Goal: Transaction & Acquisition: Book appointment/travel/reservation

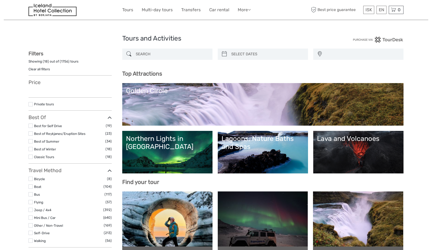
select select
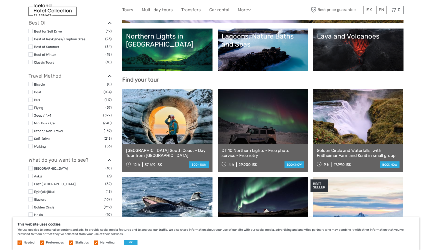
scroll to position [113, 0]
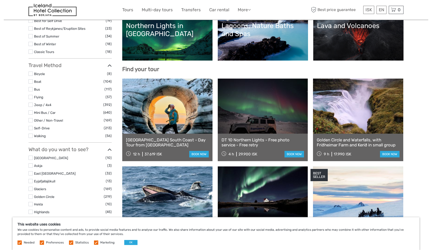
click at [171, 106] on link at bounding box center [167, 106] width 90 height 55
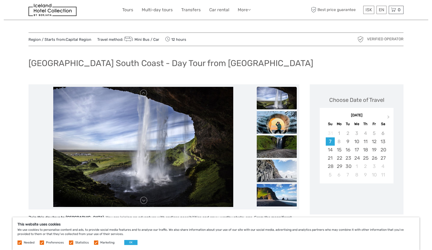
click at [142, 155] on img at bounding box center [143, 147] width 180 height 120
click at [145, 202] on link at bounding box center [144, 200] width 8 height 8
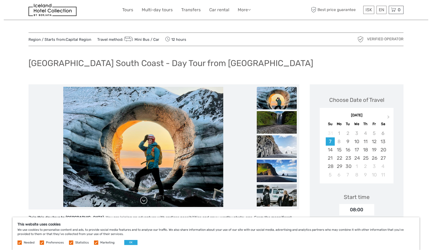
click at [144, 201] on link at bounding box center [144, 200] width 8 height 8
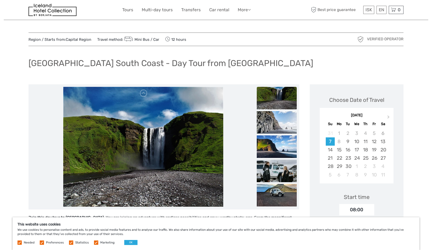
click at [144, 201] on link at bounding box center [144, 200] width 8 height 8
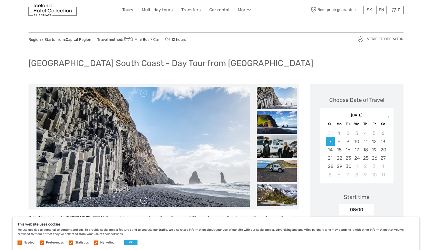
click at [144, 201] on link at bounding box center [144, 200] width 8 height 8
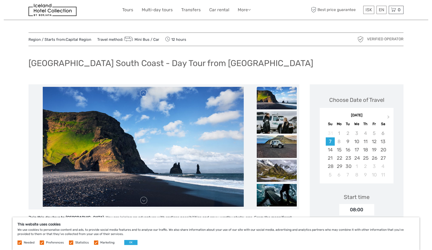
click at [42, 244] on label at bounding box center [42, 242] width 4 height 4
click at [0, 0] on input "checkbox" at bounding box center [0, 0] width 0 height 0
click at [70, 245] on div "Needed Preferences Statistics Marketing OK" at bounding box center [78, 242] width 121 height 5
click at [94, 242] on label at bounding box center [96, 242] width 4 height 4
click at [0, 0] on input "checkbox" at bounding box center [0, 0] width 0 height 0
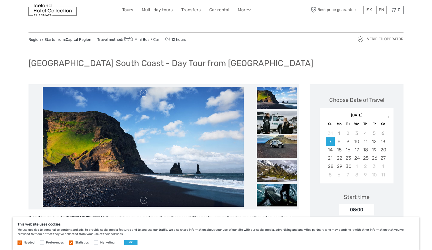
click at [71, 242] on label at bounding box center [71, 242] width 4 height 4
click at [0, 0] on input "checkbox" at bounding box center [0, 0] width 0 height 0
click at [19, 243] on label at bounding box center [20, 242] width 4 height 4
click at [128, 243] on button "OK" at bounding box center [130, 242] width 13 height 5
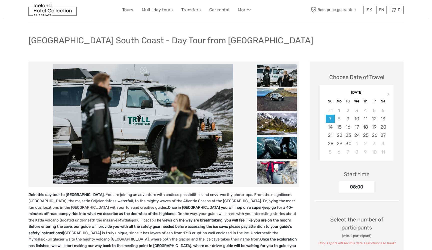
scroll to position [26, 0]
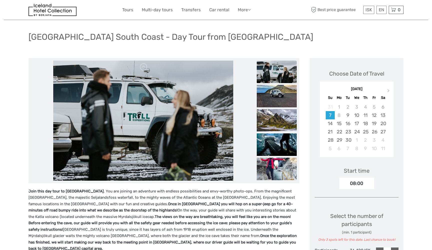
click at [142, 177] on link at bounding box center [144, 174] width 8 height 8
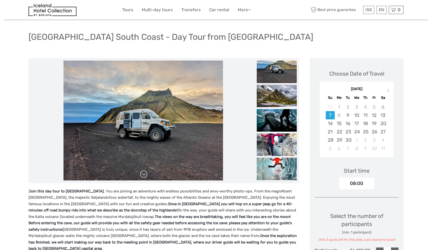
click at [143, 174] on link at bounding box center [144, 174] width 8 height 8
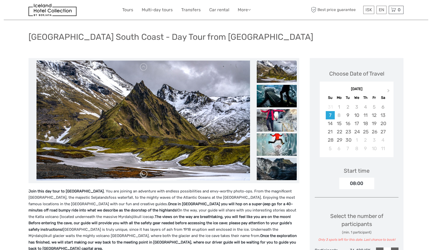
click at [143, 174] on link at bounding box center [144, 174] width 8 height 8
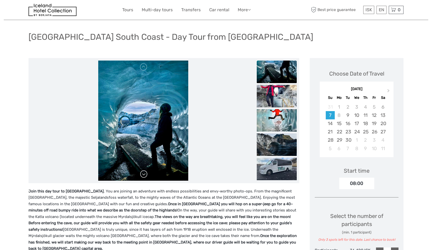
click at [143, 174] on link at bounding box center [144, 174] width 8 height 8
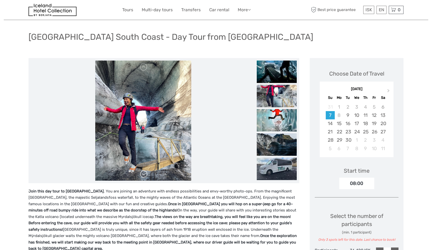
click at [143, 174] on link at bounding box center [144, 174] width 8 height 8
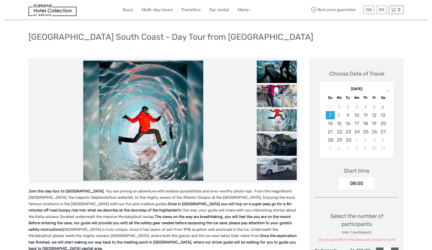
click at [143, 174] on link at bounding box center [144, 174] width 8 height 8
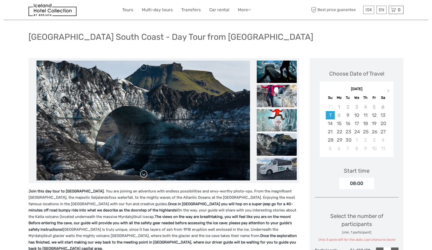
click at [143, 174] on link at bounding box center [144, 174] width 8 height 8
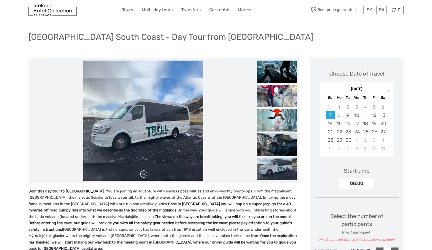
click at [143, 174] on link at bounding box center [144, 174] width 8 height 8
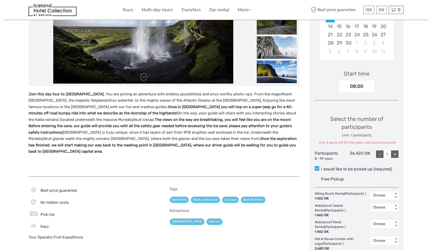
scroll to position [127, 0]
